Goal: Task Accomplishment & Management: Manage account settings

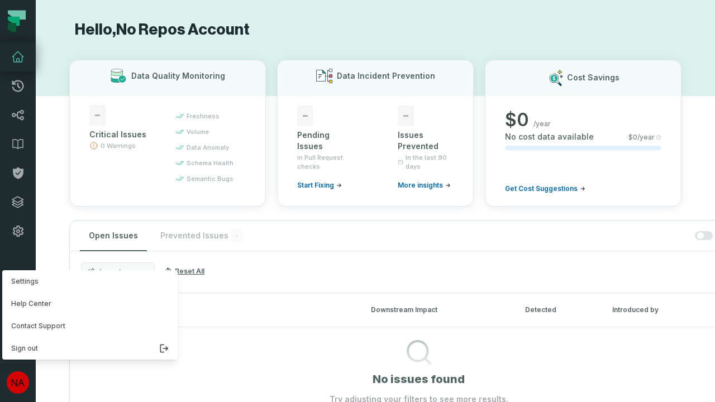
click at [87, 281] on button "Settings" at bounding box center [89, 281] width 175 height 22
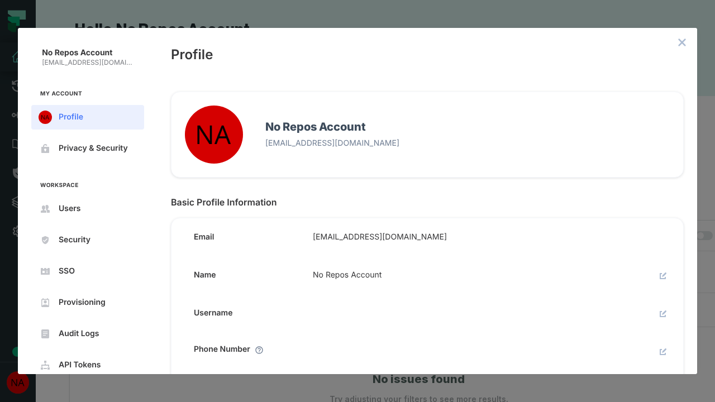
click at [682, 42] on icon "close admin-box" at bounding box center [682, 42] width 7 height 7
